Goal: Information Seeking & Learning: Check status

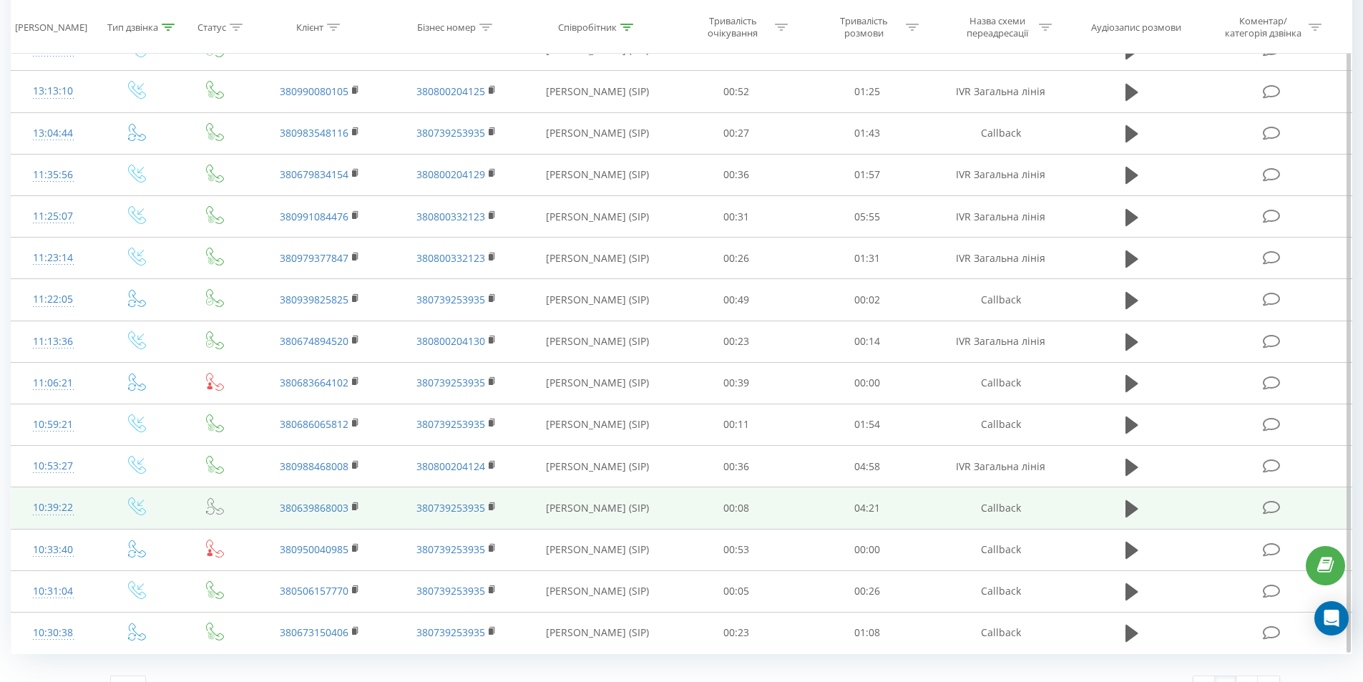
scroll to position [627, 0]
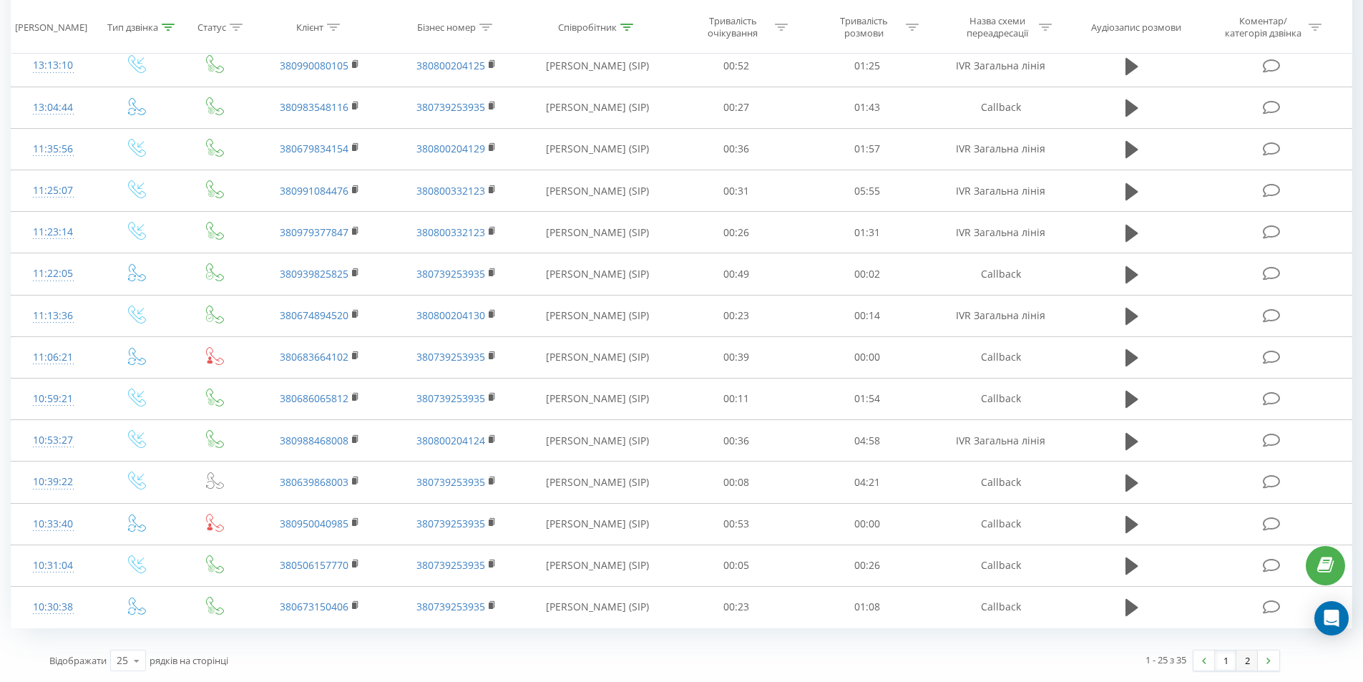
click at [1253, 668] on link "2" at bounding box center [1247, 661] width 21 height 20
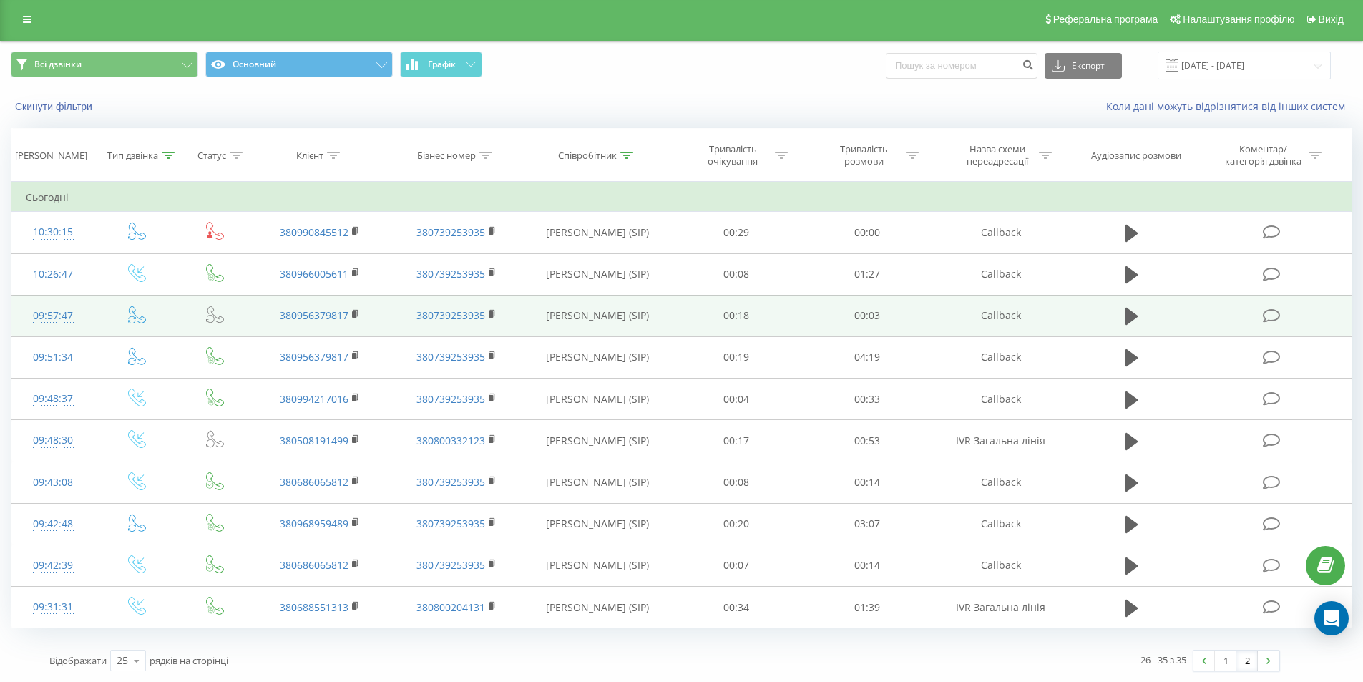
scroll to position [2, 0]
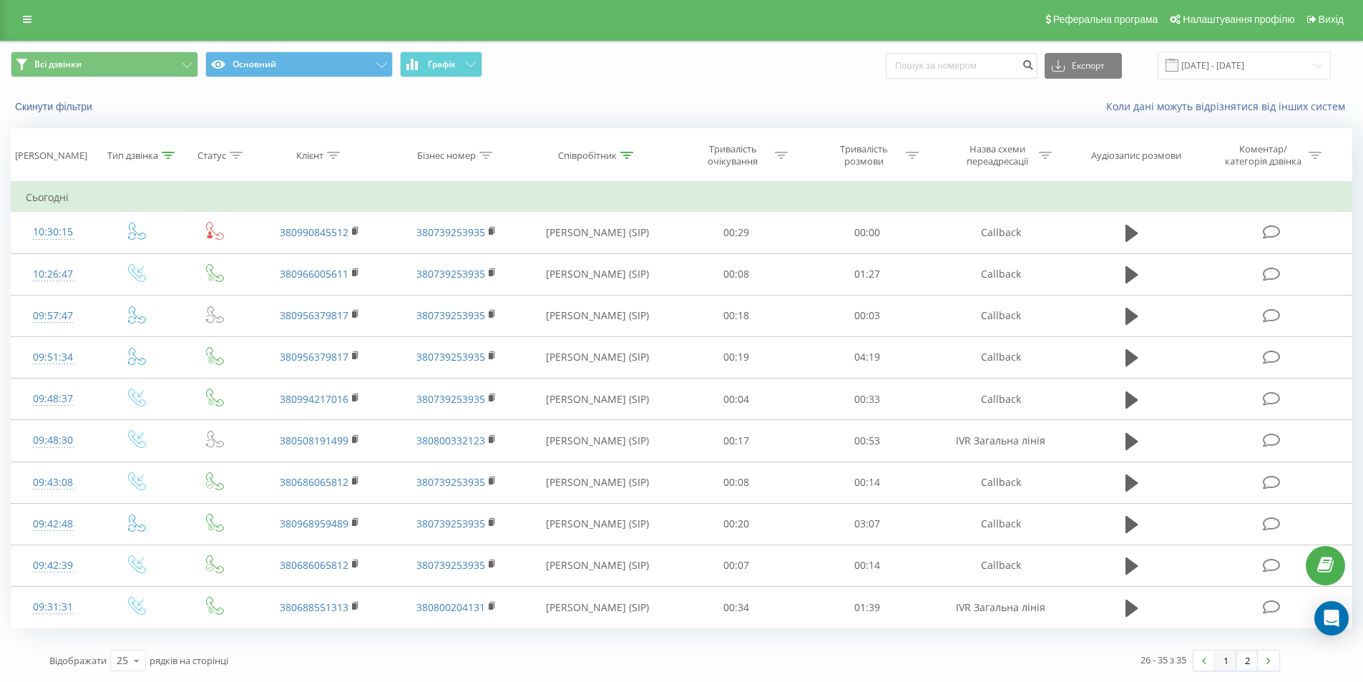
click at [1222, 663] on link "1" at bounding box center [1225, 661] width 21 height 20
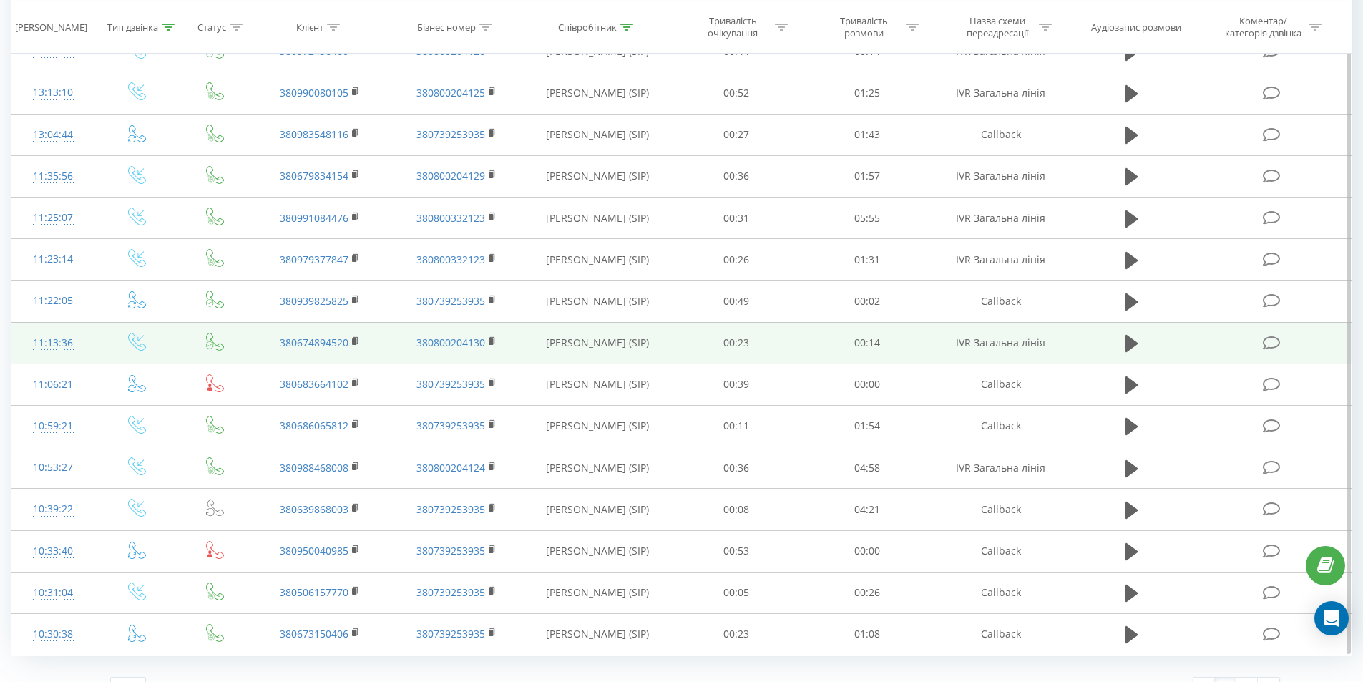
scroll to position [627, 0]
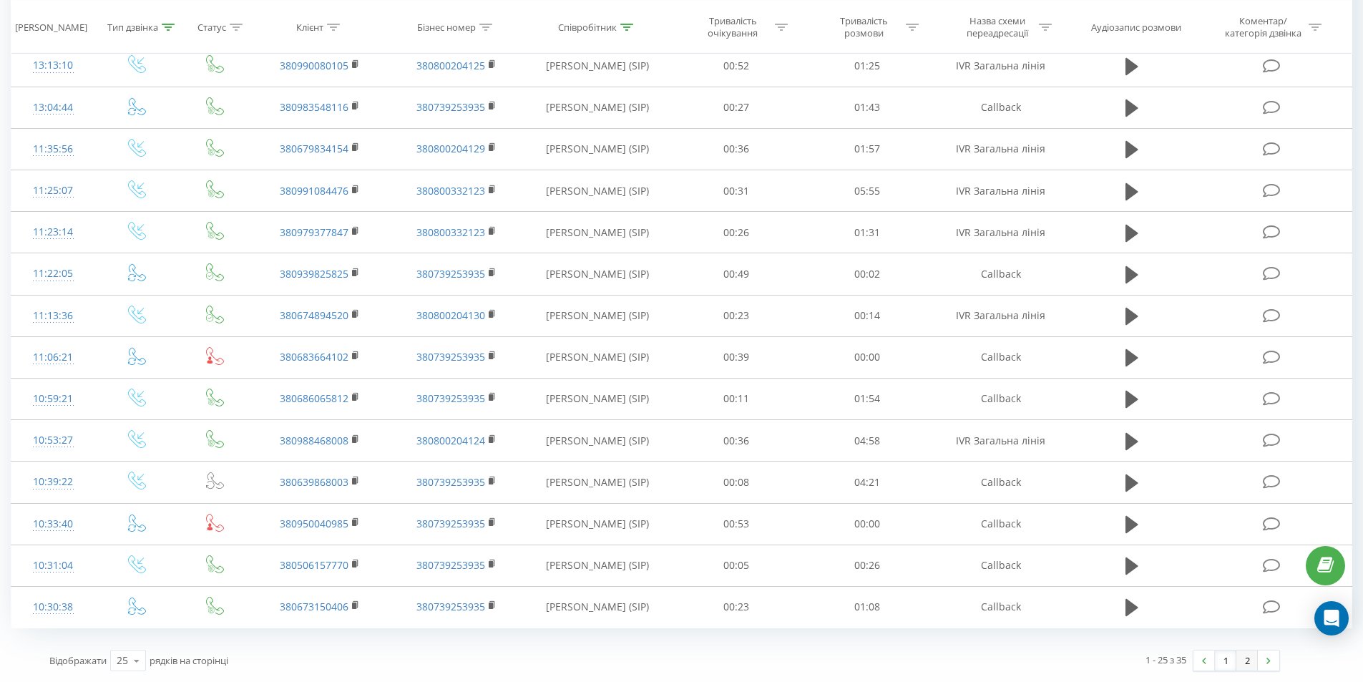
click at [1250, 658] on link "2" at bounding box center [1247, 661] width 21 height 20
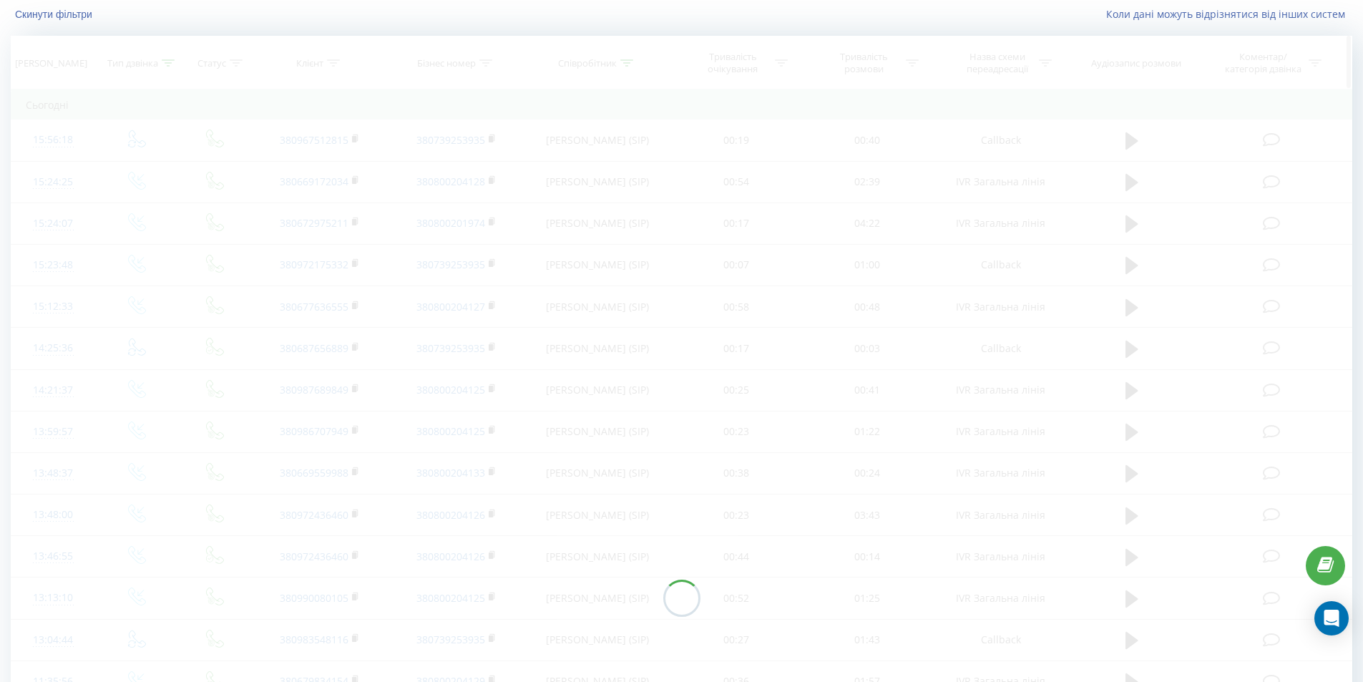
scroll to position [2, 0]
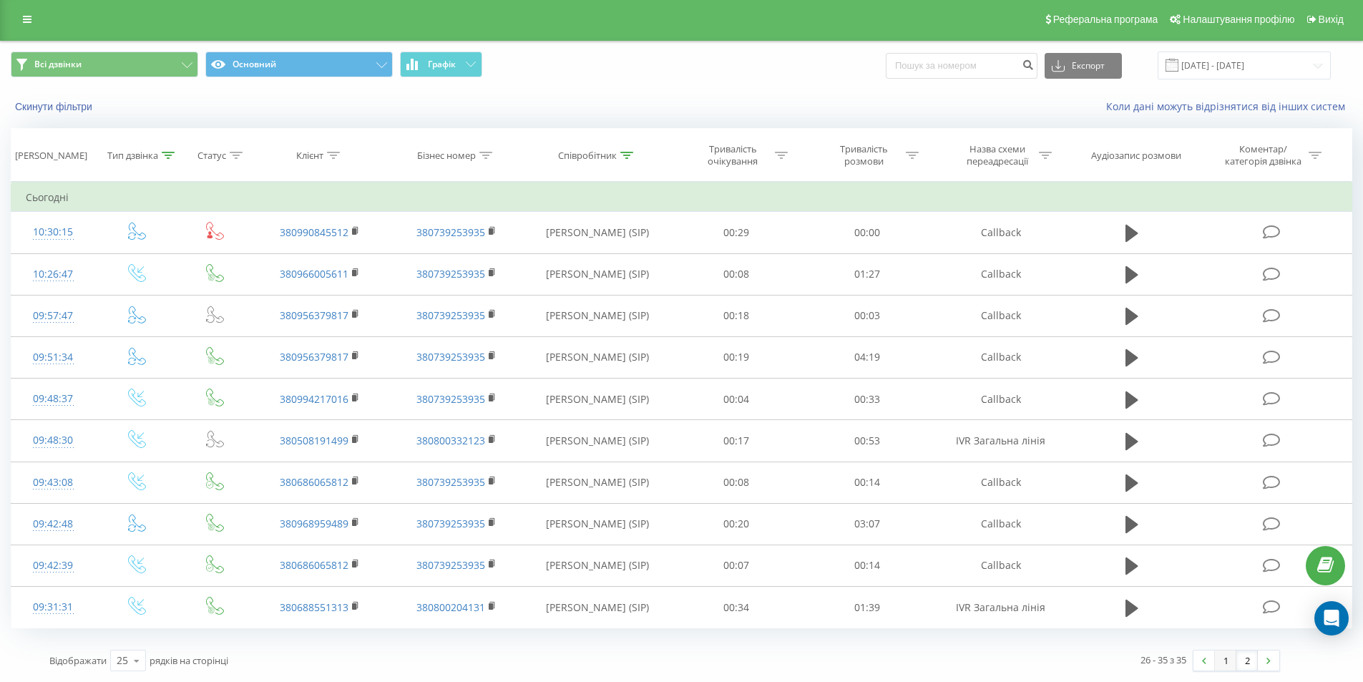
click at [1230, 664] on link "1" at bounding box center [1225, 661] width 21 height 20
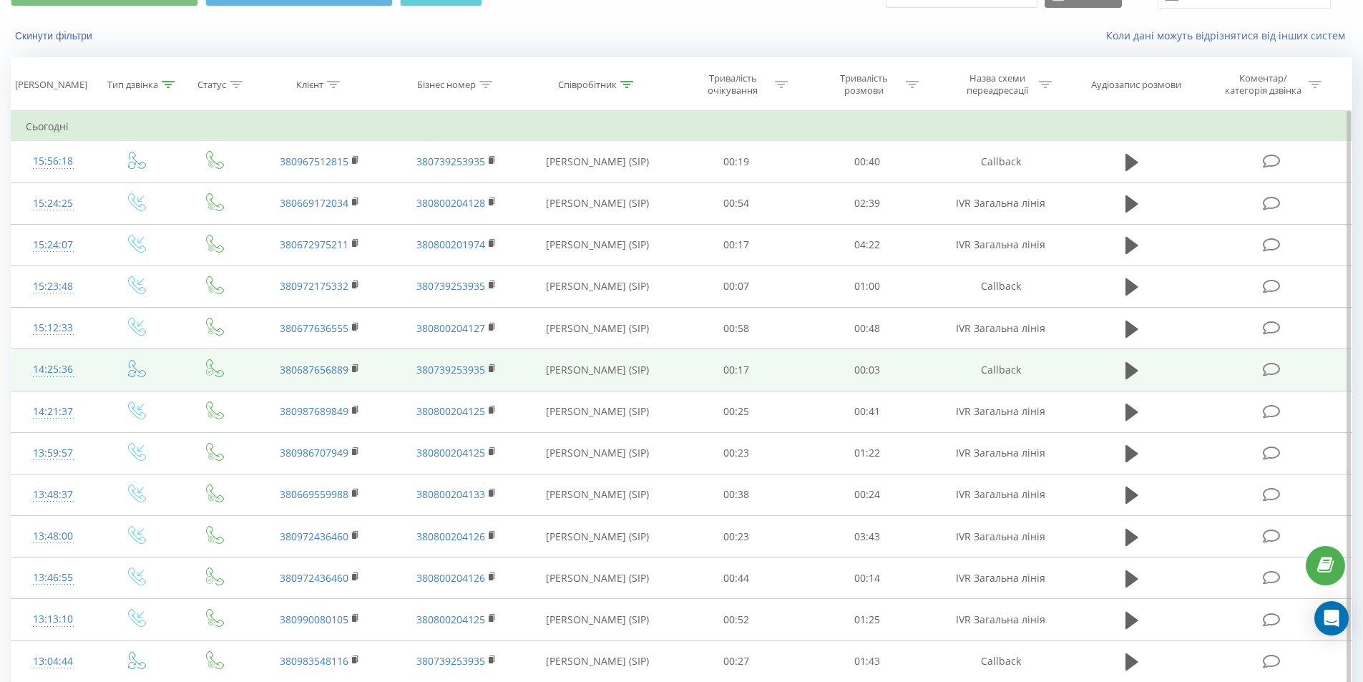
scroll to position [54, 0]
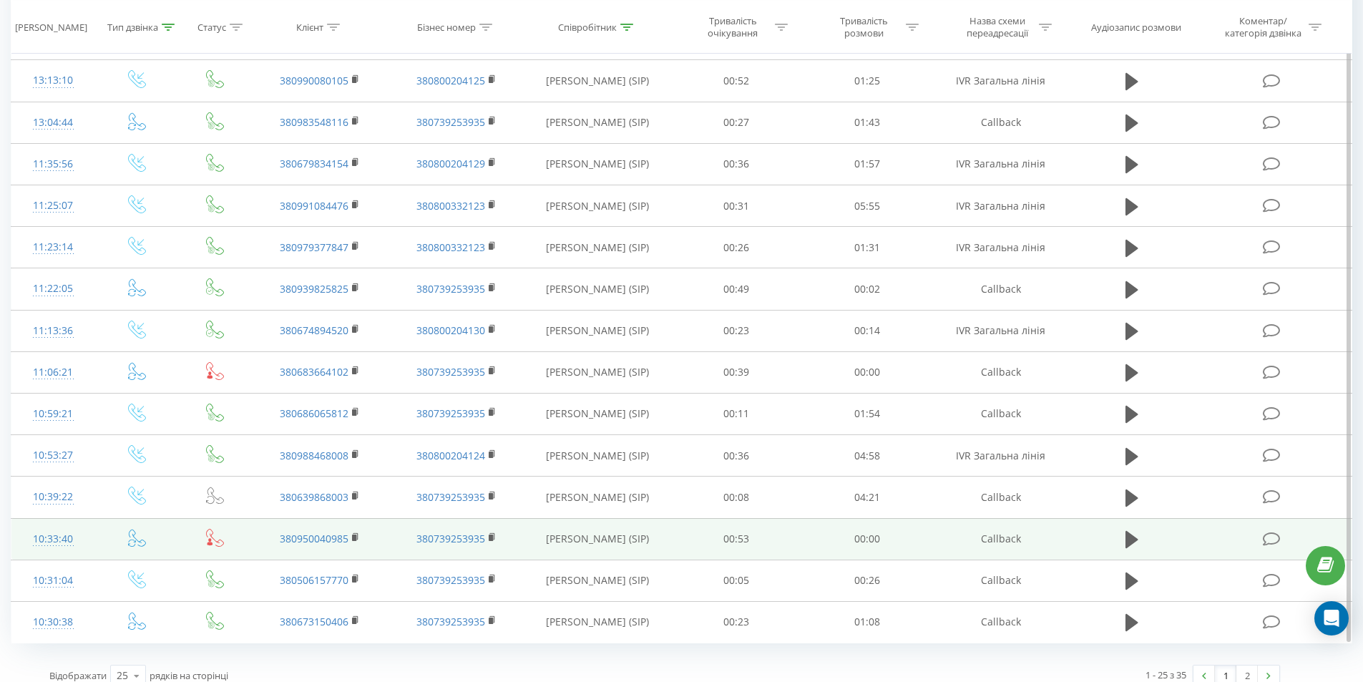
scroll to position [627, 0]
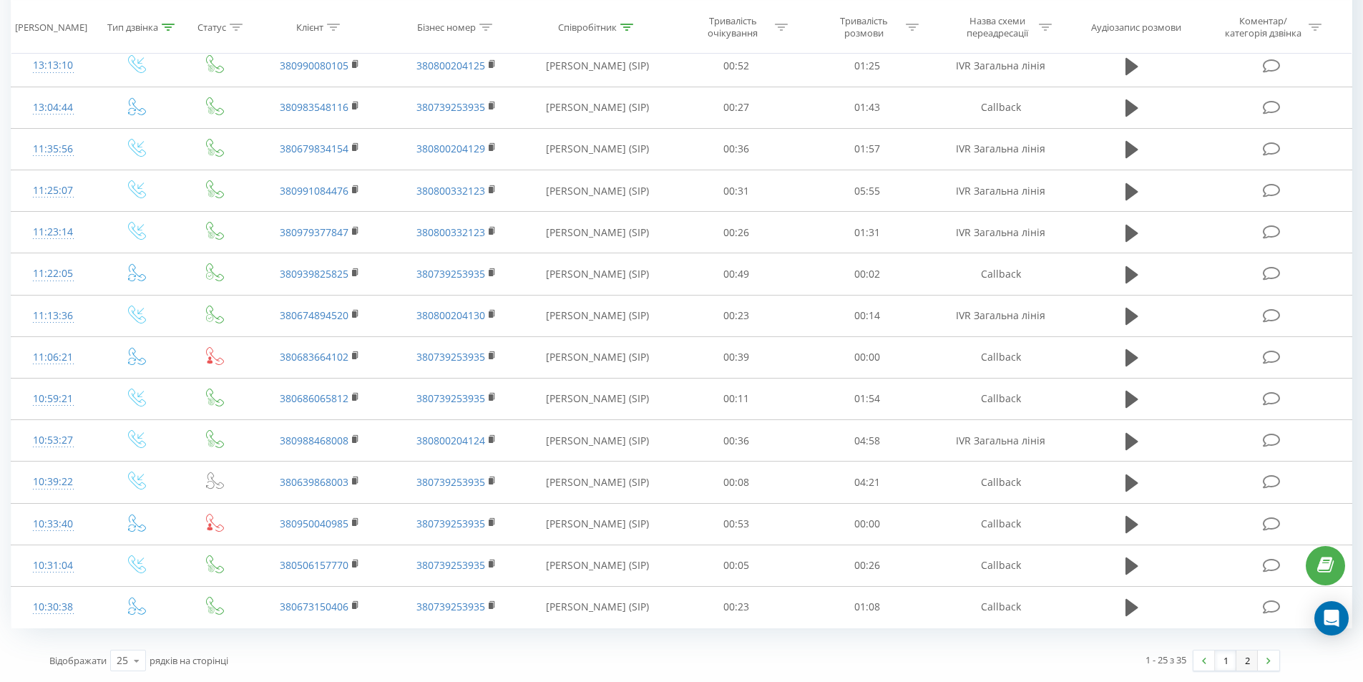
click at [1251, 661] on link "2" at bounding box center [1247, 661] width 21 height 20
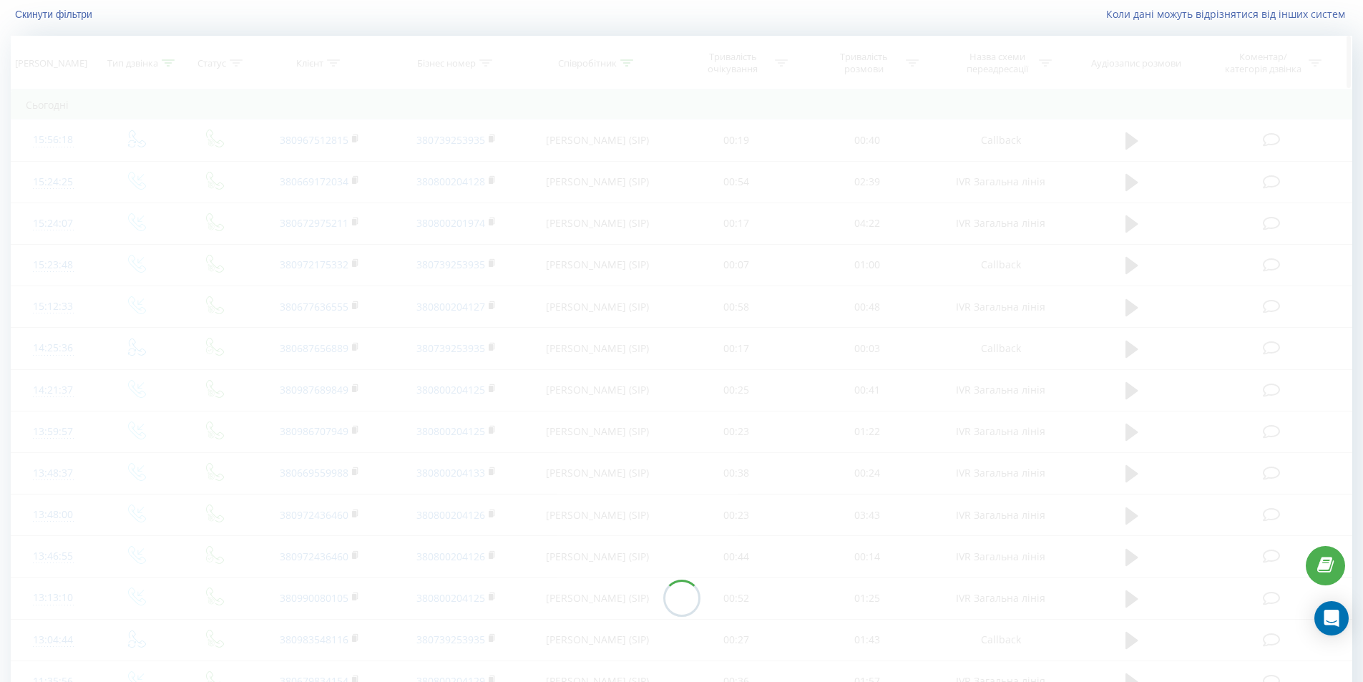
scroll to position [2, 0]
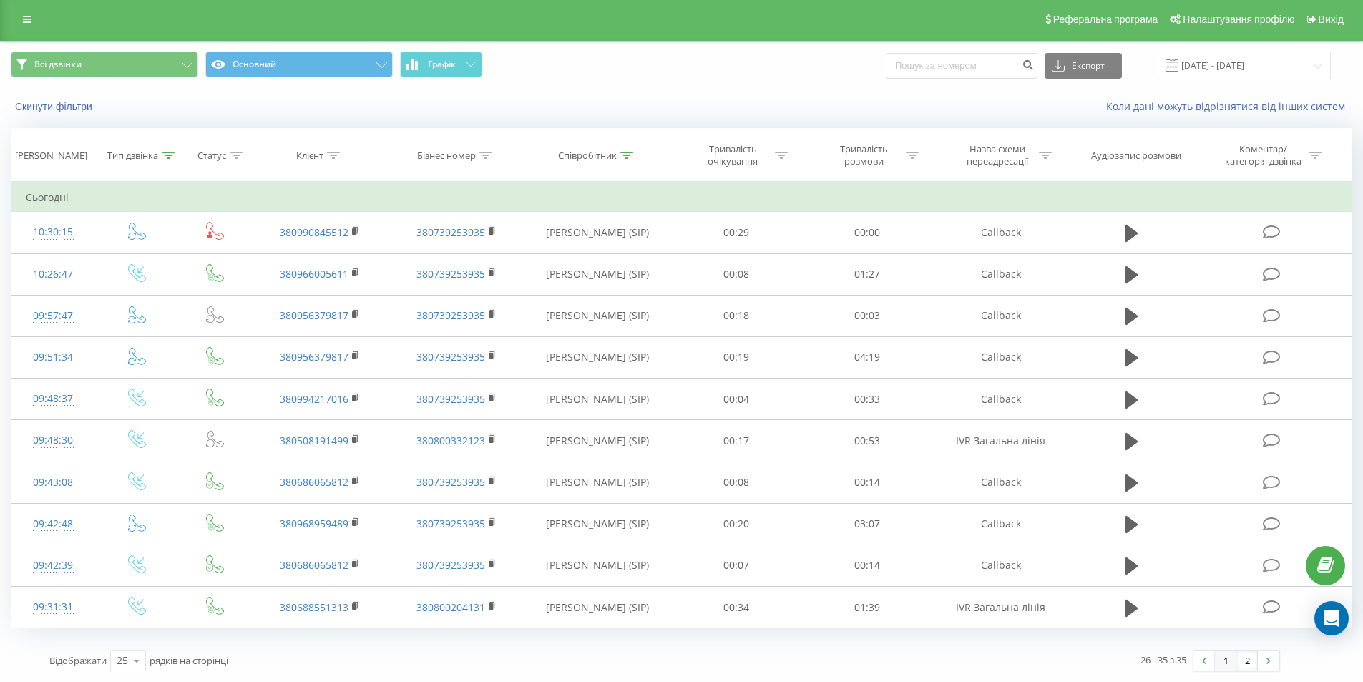
click at [1232, 656] on link "1" at bounding box center [1225, 661] width 21 height 20
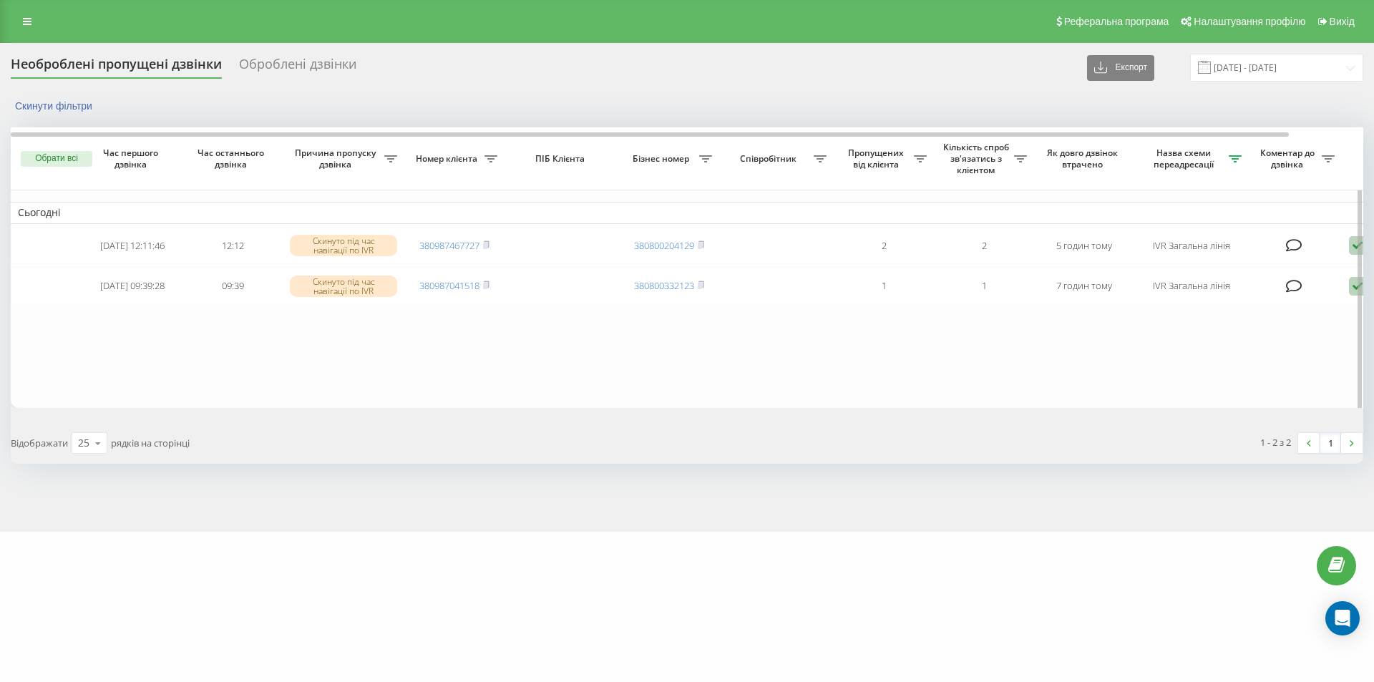
click at [569, 313] on table "Сьогодні 2025-09-22 12:11:46 12:12 Скинуто під час навігації по IVR 38098746772…" at bounding box center [726, 267] width 1431 height 281
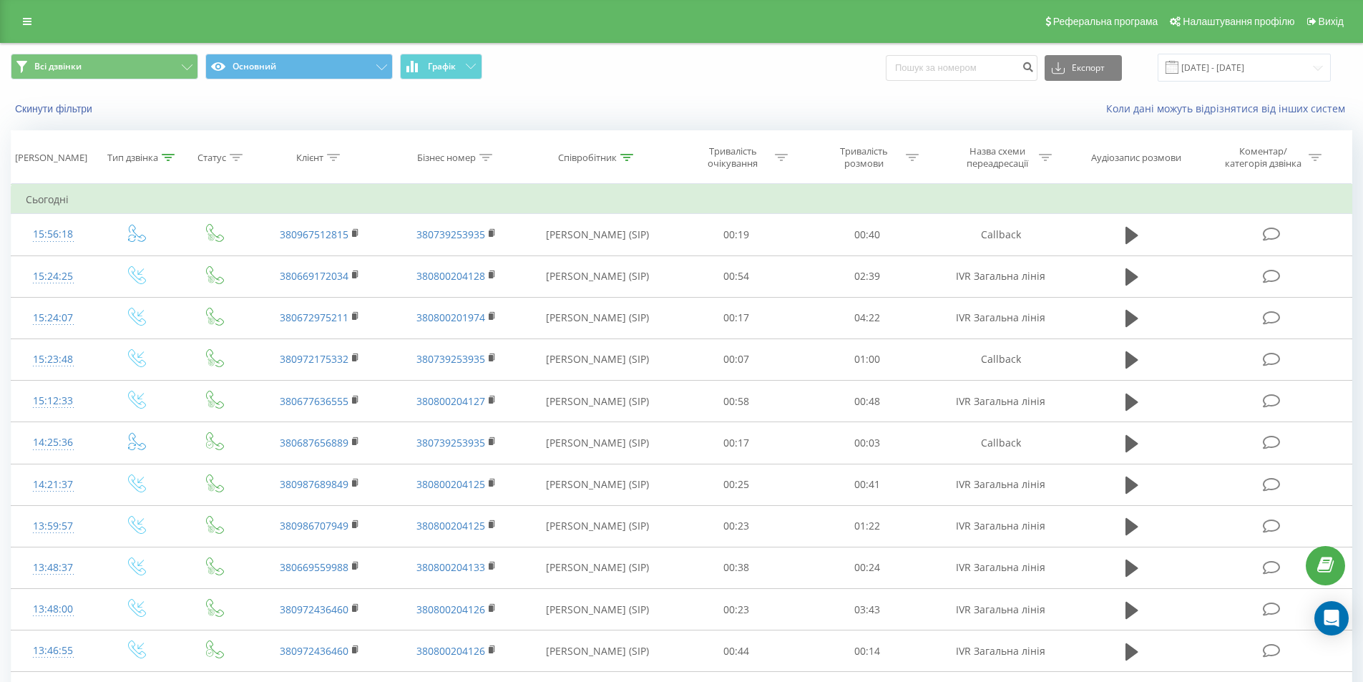
click at [835, 98] on div "Скинути фільтри Коли дані можуть відрізнятися вiд інших систем" at bounding box center [682, 109] width 1362 height 34
